Goal: Information Seeking & Learning: Learn about a topic

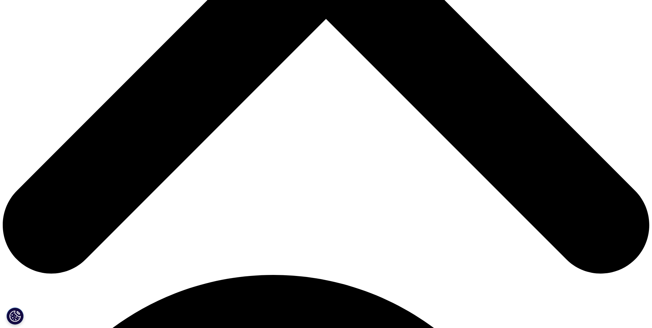
scroll to position [390, 0]
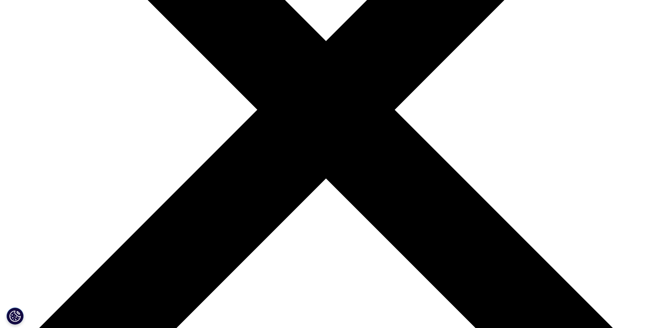
scroll to position [0, 0]
